Goal: Task Accomplishment & Management: Manage account settings

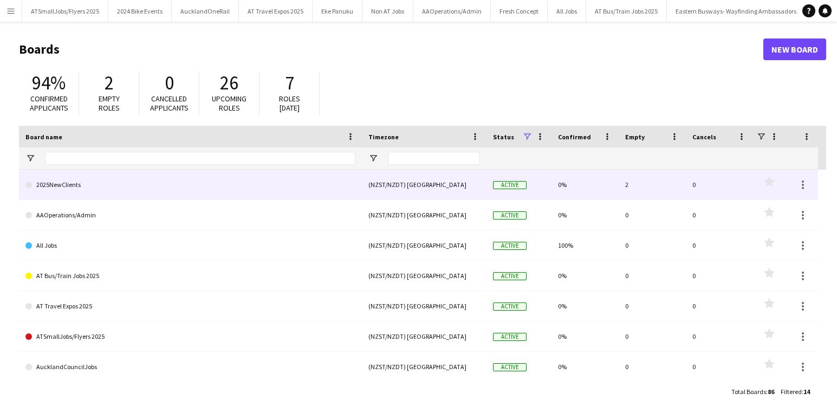
click at [67, 185] on link "2025NewClients" at bounding box center [190, 184] width 330 height 30
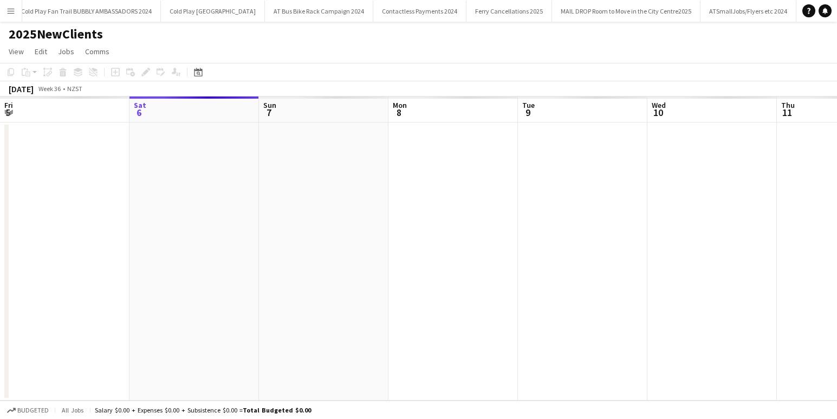
scroll to position [0, 1170]
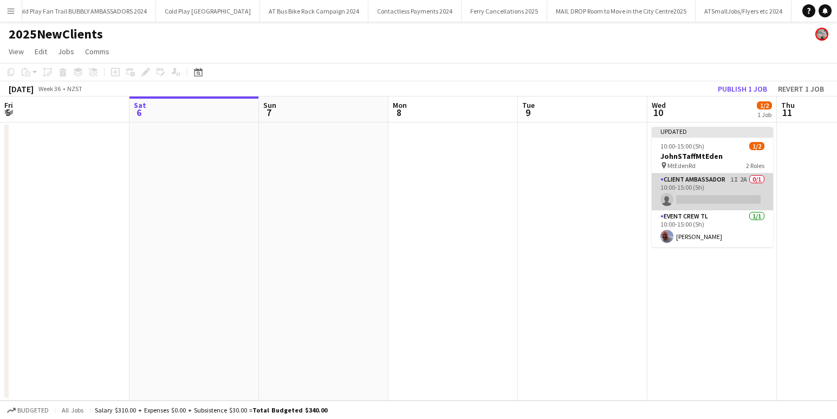
click at [719, 188] on app-card-role "Client Ambassador 1I 2A 0/1 10:00-15:00 (5h) single-neutral-actions" at bounding box center [711, 191] width 121 height 37
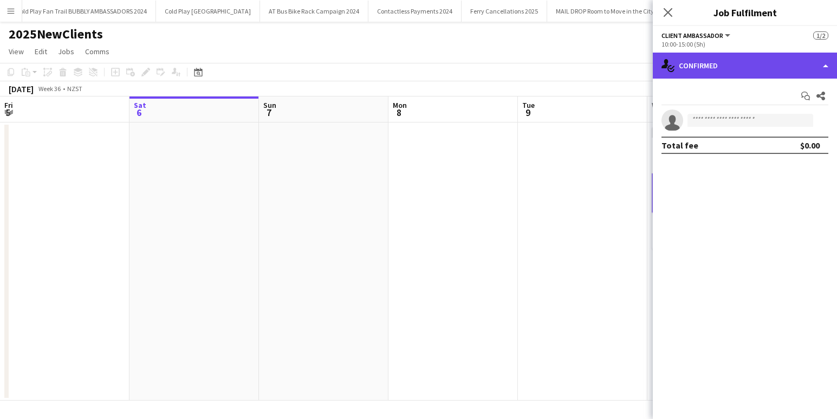
click at [750, 63] on div "single-neutral-actions-check-2 Confirmed" at bounding box center [745, 66] width 184 height 26
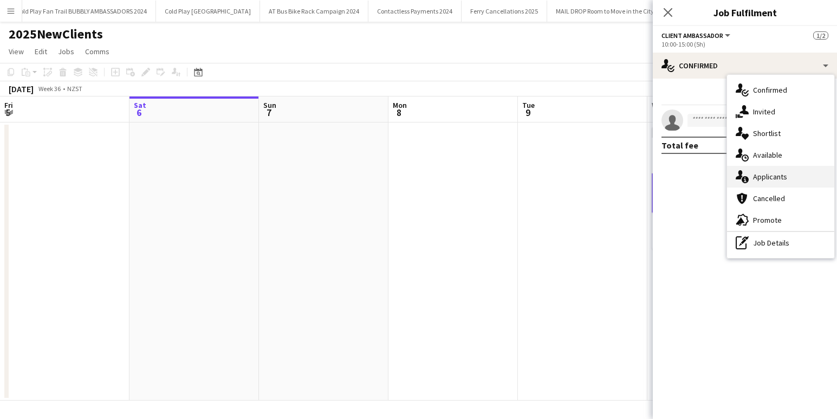
click at [772, 175] on span "Applicants" at bounding box center [770, 177] width 34 height 10
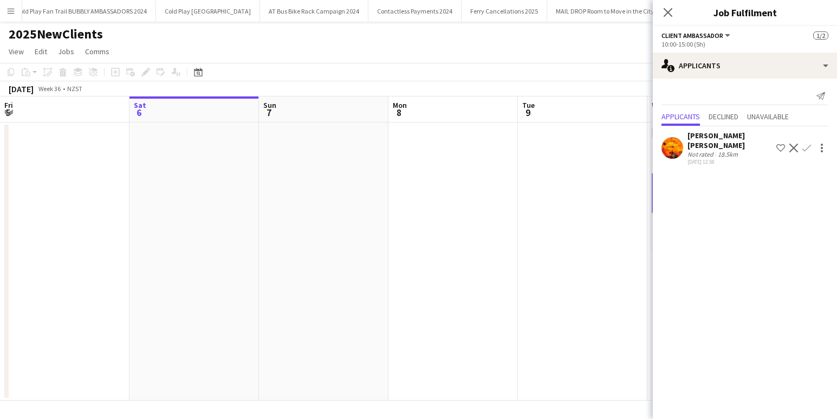
click at [676, 144] on app-user-avatar at bounding box center [672, 148] width 22 height 22
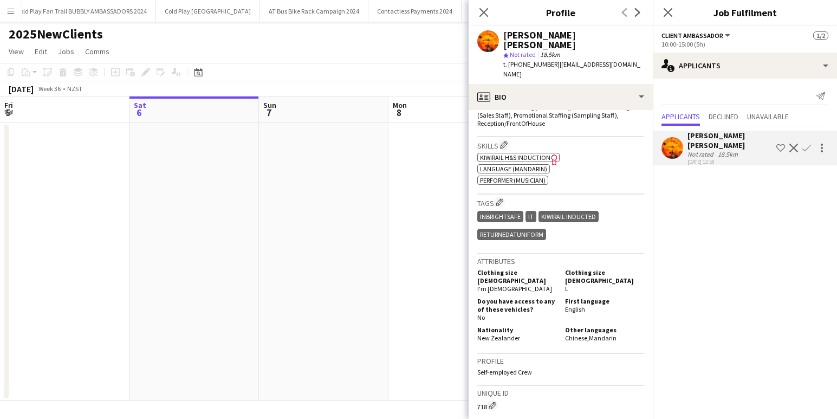
scroll to position [609, 0]
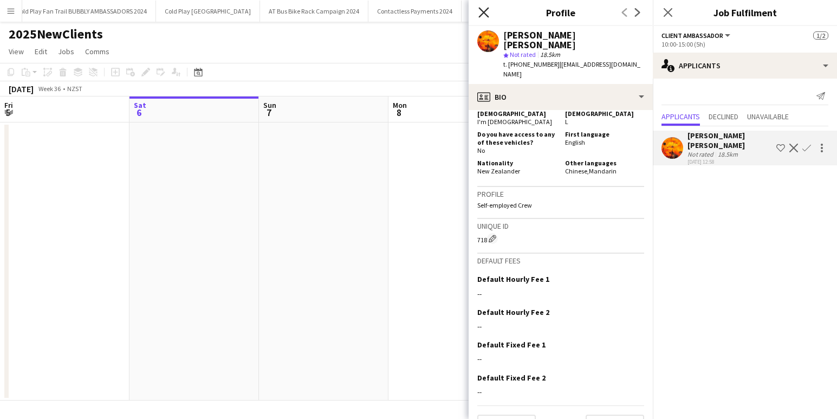
click at [484, 9] on icon "Close pop-in" at bounding box center [483, 12] width 10 height 10
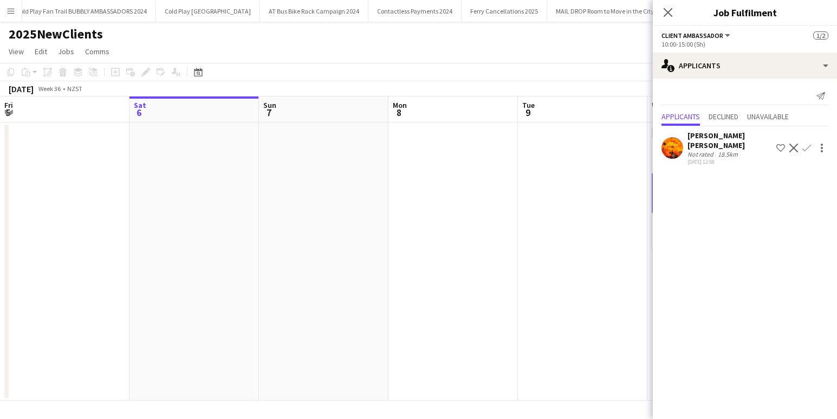
drag, startPoint x: 667, startPoint y: 11, endPoint x: 645, endPoint y: 14, distance: 22.4
click at [666, 12] on icon "Close pop-in" at bounding box center [667, 12] width 9 height 9
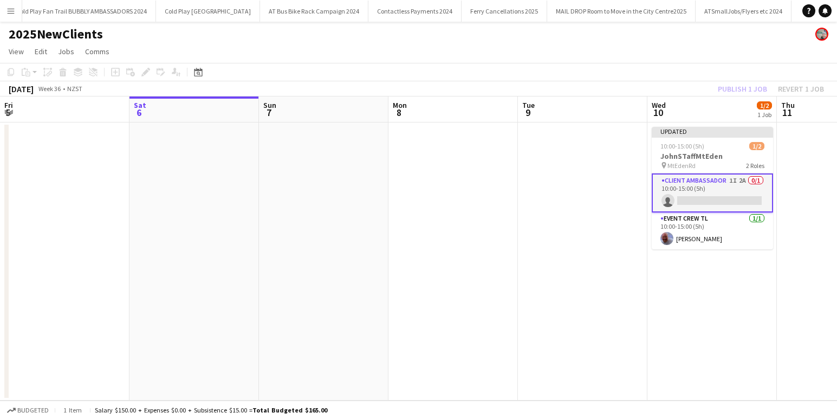
click at [719, 195] on app-card-role "Client Ambassador 1I 2A 0/1 10:00-15:00 (5h) single-neutral-actions" at bounding box center [711, 192] width 121 height 39
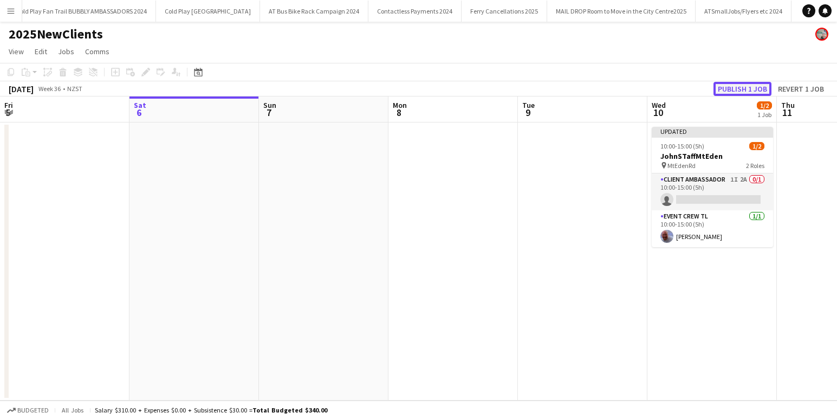
click at [746, 89] on button "Publish 1 job" at bounding box center [742, 89] width 58 height 14
